Goal: Task Accomplishment & Management: Manage account settings

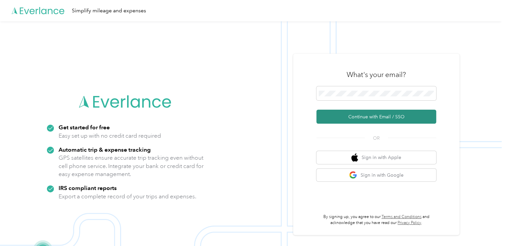
click at [370, 118] on button "Continue with Email / SSO" at bounding box center [377, 117] width 120 height 14
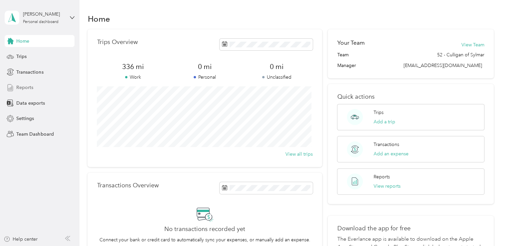
click at [22, 86] on span "Reports" at bounding box center [24, 87] width 17 height 7
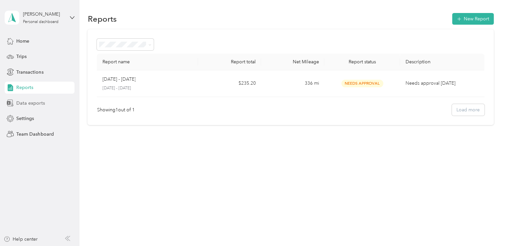
click at [38, 104] on span "Data exports" at bounding box center [30, 103] width 28 height 7
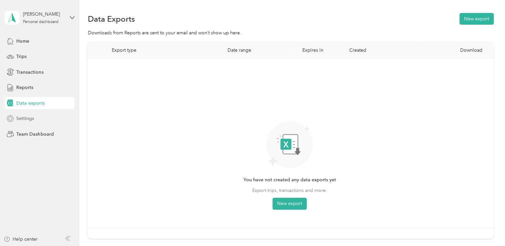
click at [52, 119] on div "Settings" at bounding box center [40, 119] width 70 height 12
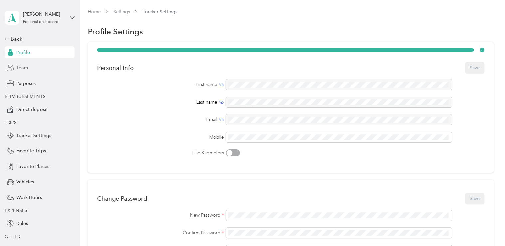
click at [23, 65] on span "Team" at bounding box center [22, 67] width 12 height 7
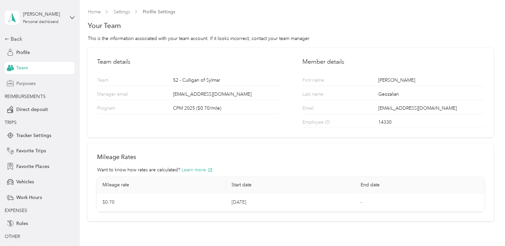
click at [33, 86] on span "Purposes" at bounding box center [25, 83] width 19 height 7
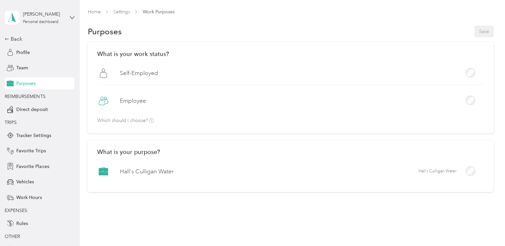
click at [31, 97] on span "REIMBURSEMENTS" at bounding box center [25, 97] width 41 height 6
click at [37, 101] on div "Back Profile Team Purposes REIMBURSEMENTS Direct deposit TRIPS Tracker Settings…" at bounding box center [40, 145] width 70 height 220
click at [37, 136] on span "Tracker Settings" at bounding box center [33, 135] width 35 height 7
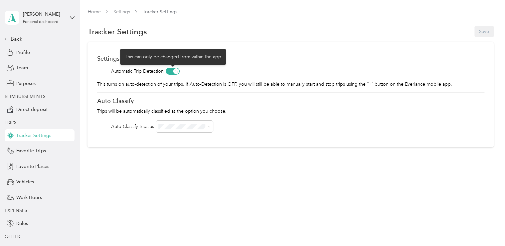
click at [172, 70] on span at bounding box center [173, 71] width 14 height 7
click at [174, 68] on span at bounding box center [173, 71] width 14 height 7
click at [172, 70] on span at bounding box center [173, 71] width 14 height 7
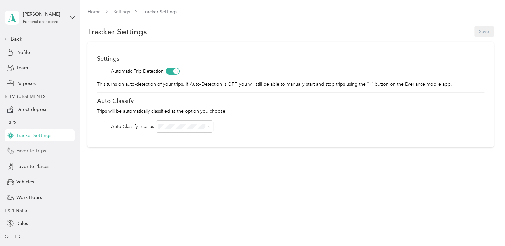
click at [41, 149] on span "Favorite Trips" at bounding box center [30, 150] width 29 height 7
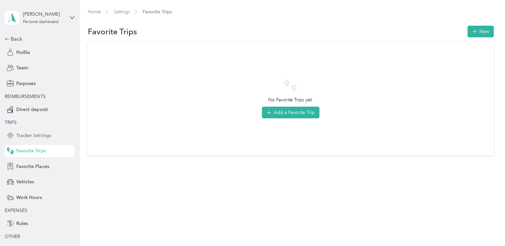
click at [47, 136] on span "Tracker Settings" at bounding box center [33, 135] width 35 height 7
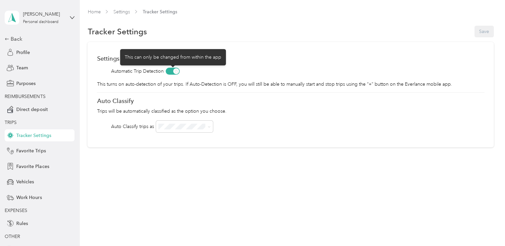
click at [171, 72] on span at bounding box center [173, 71] width 14 height 7
click at [170, 71] on span at bounding box center [173, 71] width 14 height 7
drag, startPoint x: 176, startPoint y: 69, endPoint x: 167, endPoint y: 69, distance: 9.7
click at [167, 69] on span at bounding box center [173, 71] width 14 height 7
click at [172, 71] on span at bounding box center [173, 71] width 14 height 7
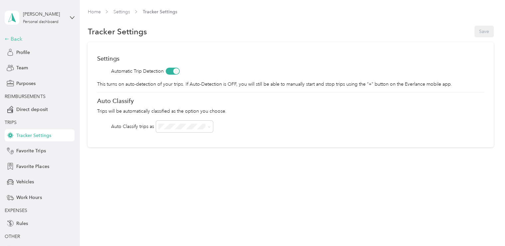
click at [8, 35] on div "Back" at bounding box center [38, 39] width 67 height 8
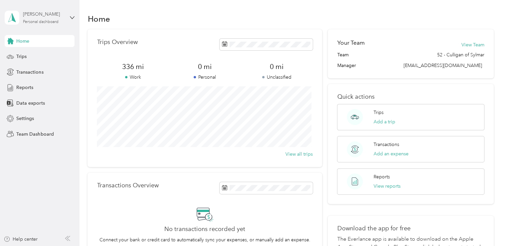
click at [46, 18] on div "Michael Geozalian Personal dashboard" at bounding box center [44, 17] width 42 height 13
click at [56, 73] on div "Team dashboard Personal dashboard Log out" at bounding box center [75, 70] width 131 height 42
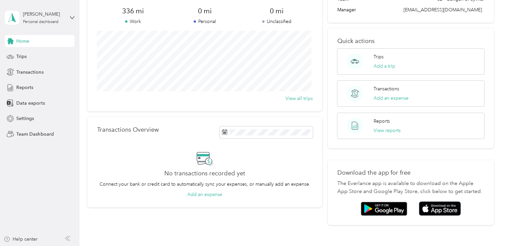
scroll to position [3, 0]
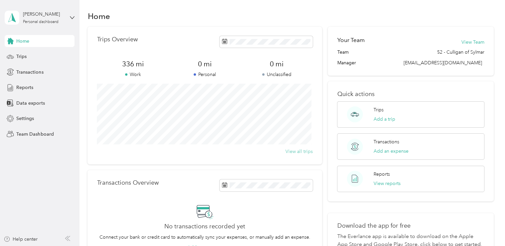
click at [295, 148] on button "View all trips" at bounding box center [299, 151] width 27 height 7
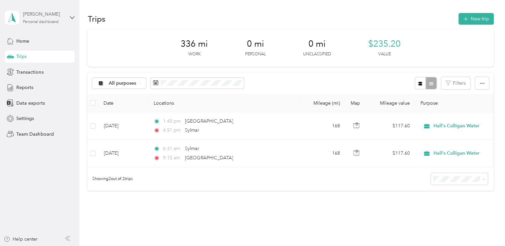
click at [60, 15] on div "Michael Geozalian" at bounding box center [44, 14] width 42 height 7
click at [46, 51] on div "Team dashboard" at bounding box center [75, 55] width 131 height 12
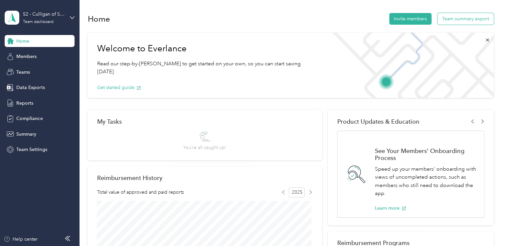
click at [471, 21] on button "Team summary export" at bounding box center [466, 19] width 56 height 12
click at [469, 15] on button "Team summary export" at bounding box center [466, 19] width 56 height 12
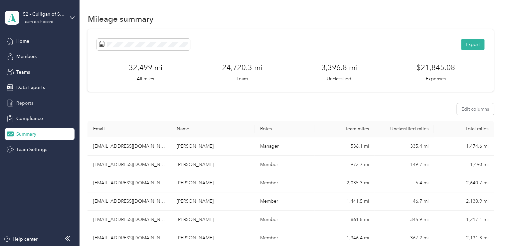
click at [28, 103] on span "Reports" at bounding box center [24, 103] width 17 height 7
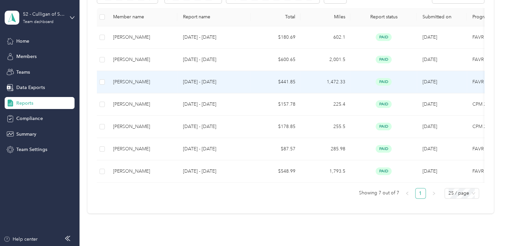
scroll to position [133, 0]
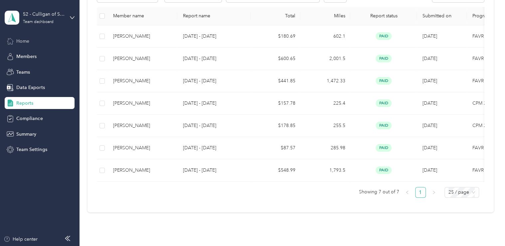
click at [22, 39] on span "Home" at bounding box center [22, 41] width 13 height 7
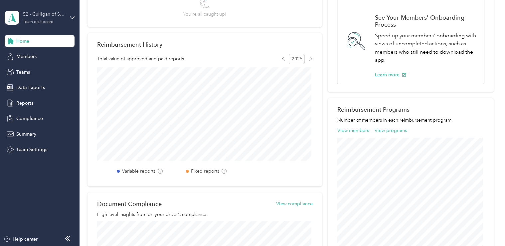
click at [53, 22] on div "Team dashboard" at bounding box center [38, 22] width 31 height 4
click at [38, 57] on div "Team dashboard Personal dashboard Log out" at bounding box center [75, 70] width 131 height 42
click at [68, 25] on div "52 - Culligan of Sylmar Team dashboard" at bounding box center [40, 17] width 70 height 23
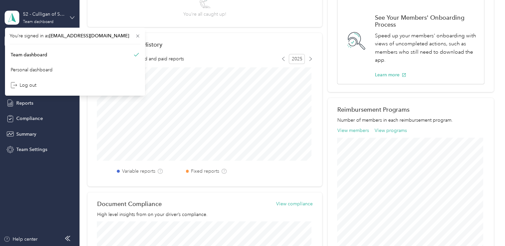
click at [71, 17] on icon at bounding box center [72, 17] width 5 height 5
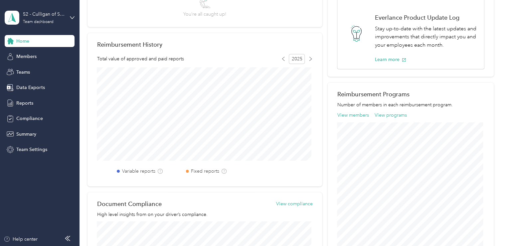
click at [70, 22] on div "52 - Culligan of Sylmar Team dashboard" at bounding box center [40, 17] width 70 height 23
click at [51, 70] on div "Personal dashboard" at bounding box center [32, 67] width 42 height 7
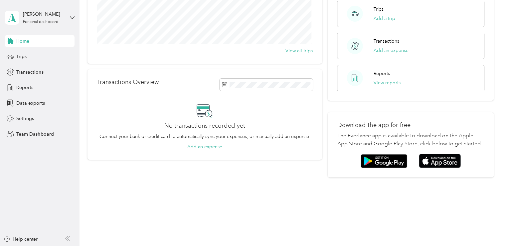
scroll to position [103, 0]
click at [31, 89] on span "Reports" at bounding box center [24, 87] width 17 height 7
